Goal: Information Seeking & Learning: Learn about a topic

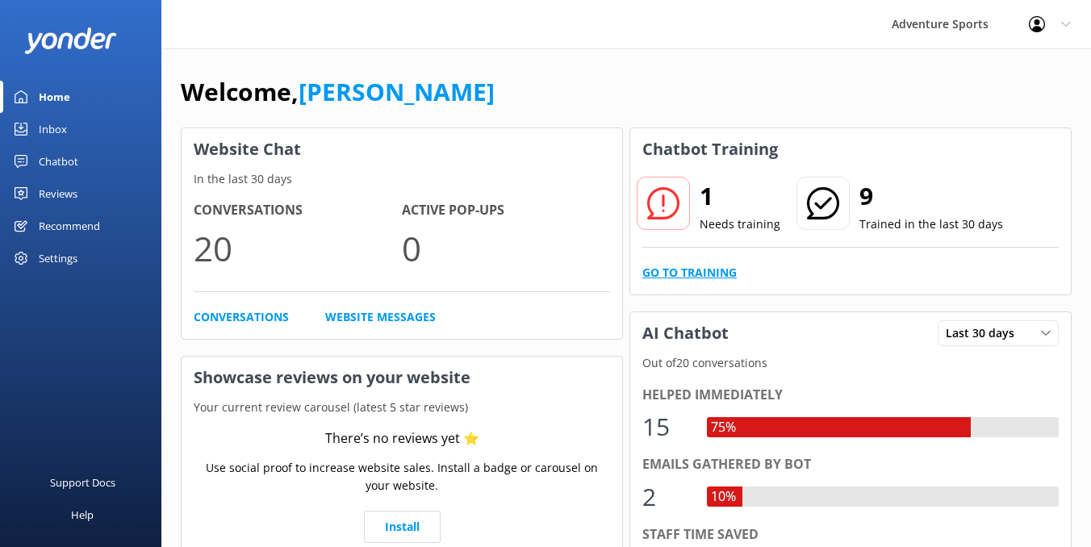
click at [709, 269] on link "Go to Training" at bounding box center [689, 273] width 94 height 18
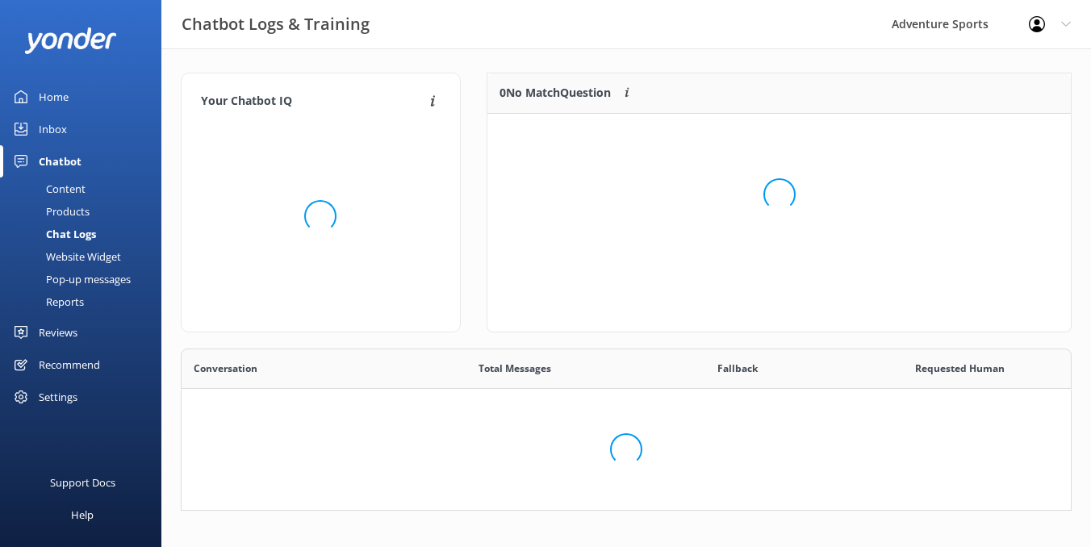
scroll to position [565, 889]
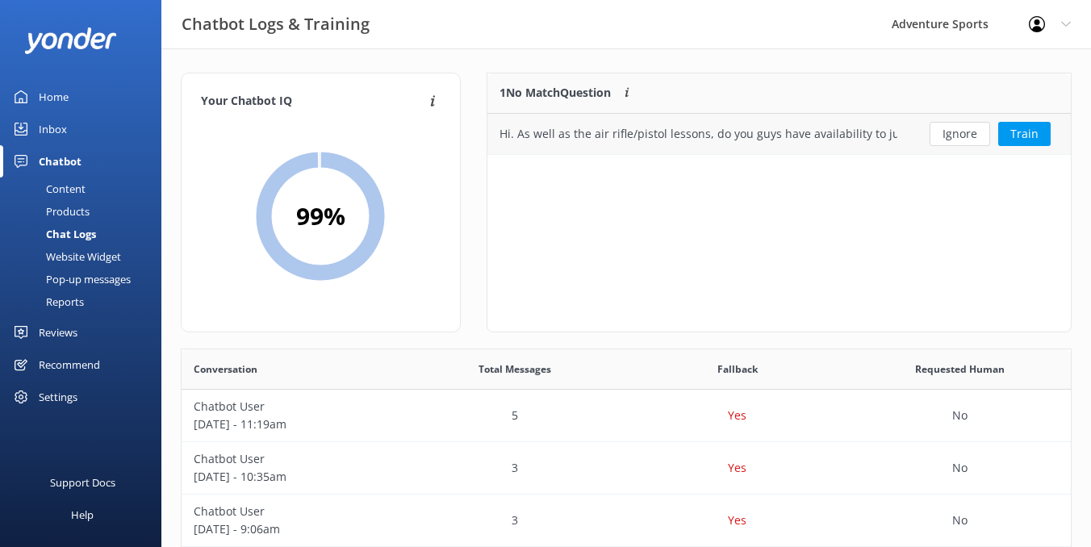
click at [790, 140] on div "Hi. As well as the air rifle/pistol lessons, do you guys have availability to j…" at bounding box center [698, 134] width 398 height 18
